Goal: Entertainment & Leisure: Consume media (video, audio)

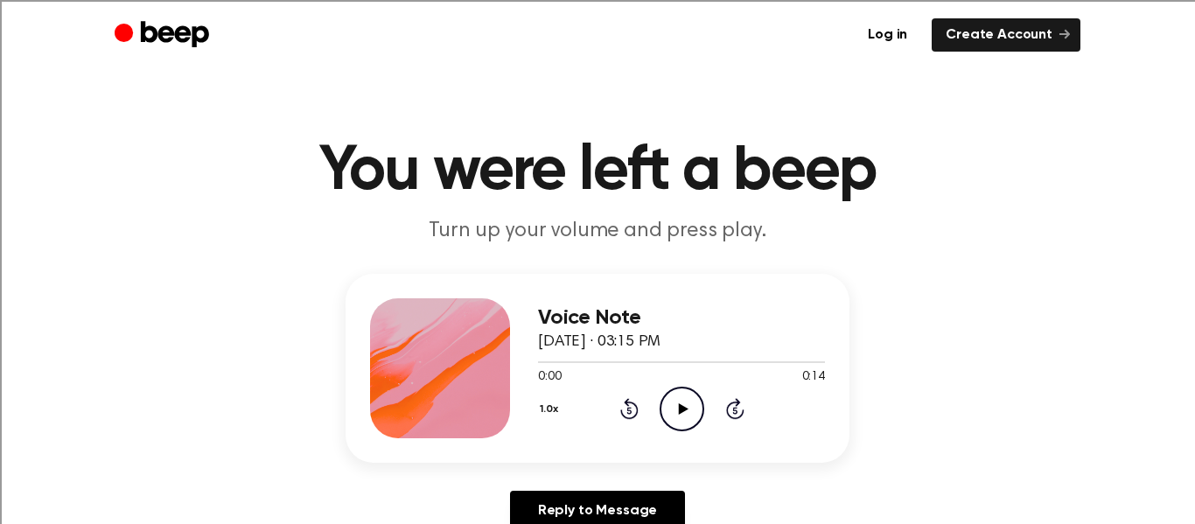
click at [674, 393] on icon "Play Audio" at bounding box center [682, 409] width 45 height 45
click at [672, 391] on icon "Pause Audio" at bounding box center [682, 409] width 45 height 45
click at [672, 391] on icon "Play Audio" at bounding box center [682, 409] width 45 height 45
click at [672, 389] on circle at bounding box center [682, 409] width 43 height 43
click at [683, 402] on icon "Play Audio" at bounding box center [682, 409] width 45 height 45
